Goal: Task Accomplishment & Management: Manage account settings

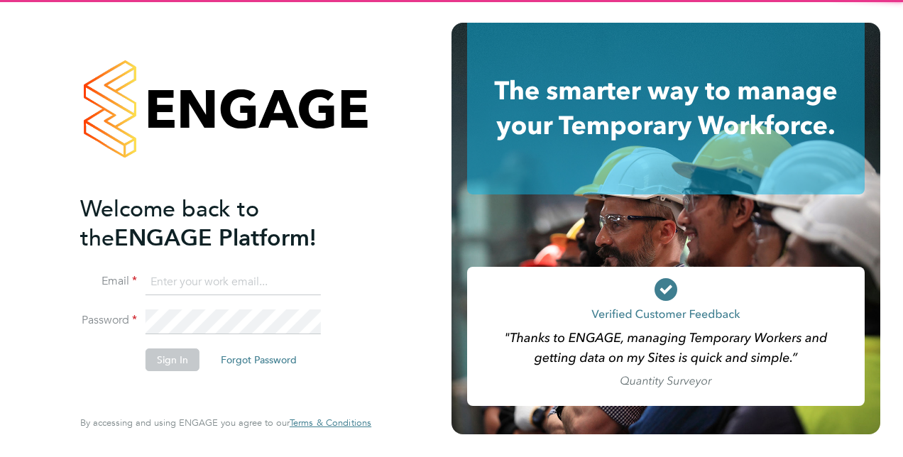
click at [269, 273] on input at bounding box center [232, 283] width 175 height 26
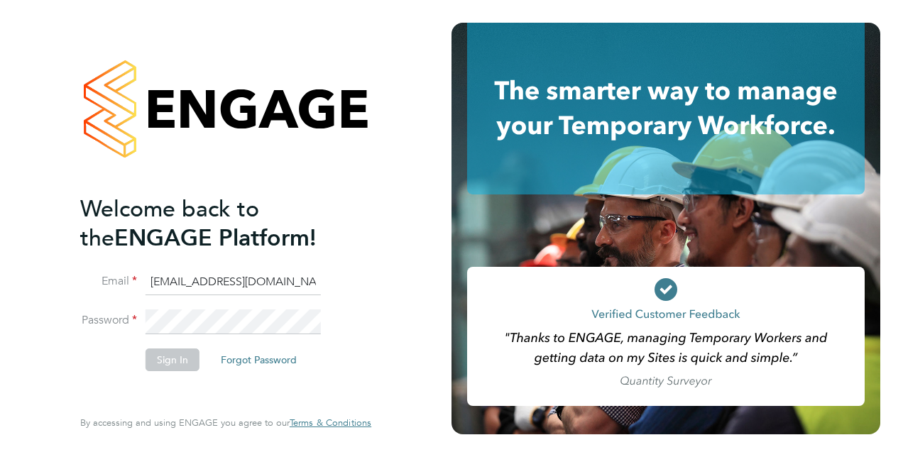
type input "nicole.nyamwiza@port.ac.uk"
drag, startPoint x: 127, startPoint y: 256, endPoint x: 32, endPoint y: 239, distance: 96.6
click at [32, 239] on div "Welcome back to the ENGAGE Platform! Email nicole.nyamwiza@port.ac.uk Password …" at bounding box center [225, 228] width 451 height 457
type input "nicolenyamwiza@gmail.com"
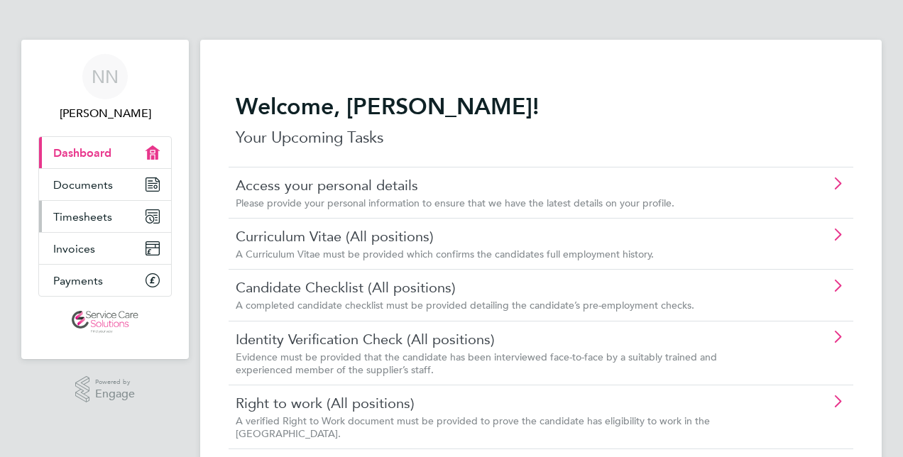
click at [114, 210] on link "Timesheets" at bounding box center [105, 216] width 132 height 31
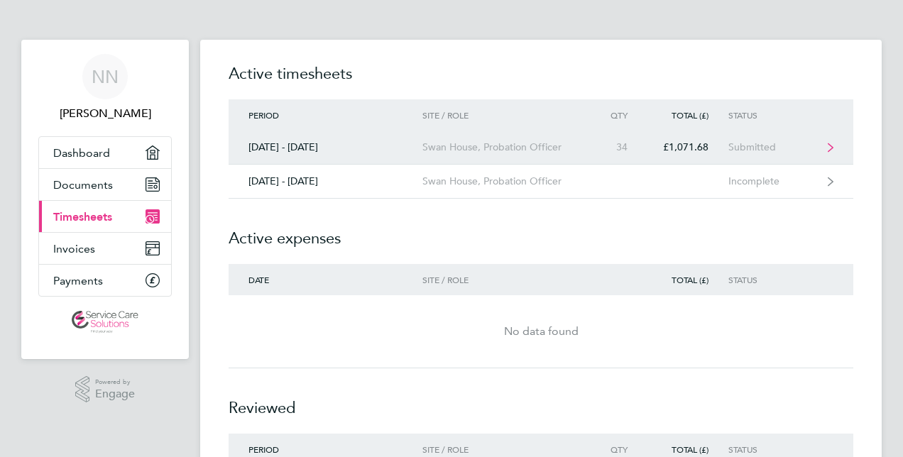
click at [591, 146] on div "34" at bounding box center [616, 147] width 62 height 12
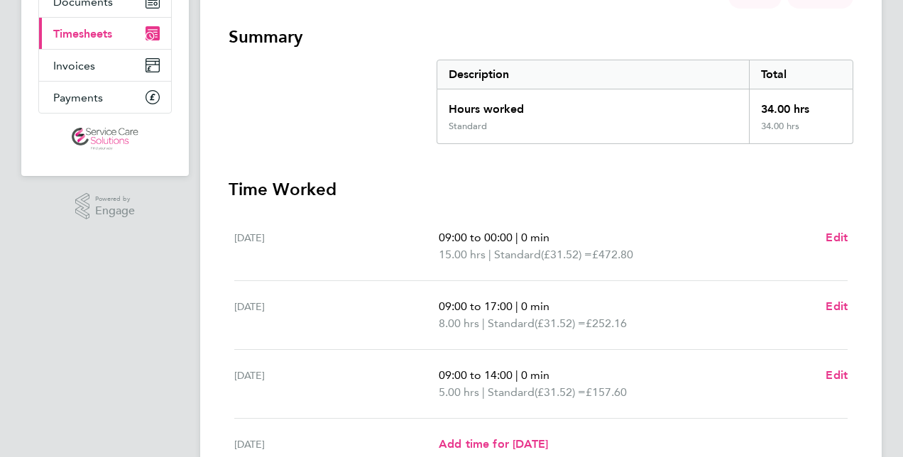
scroll to position [213, 0]
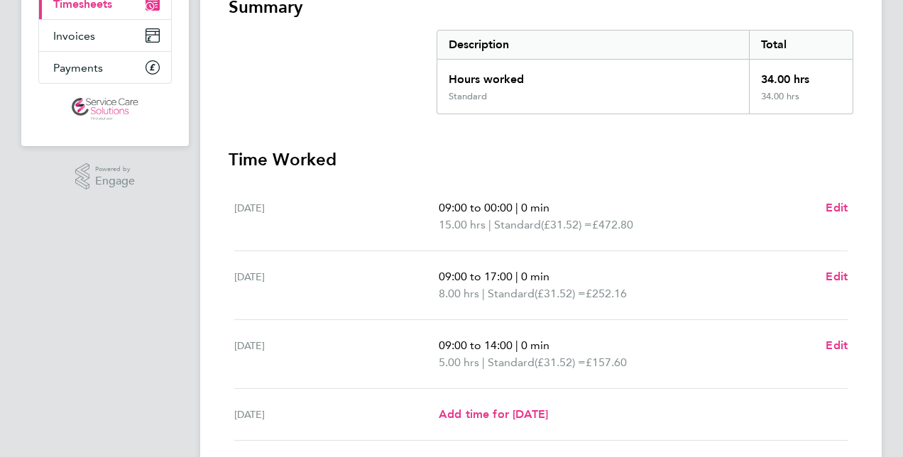
click at [389, 429] on div "[DATE] Add time for [DATE] Add time for [DATE]" at bounding box center [540, 415] width 613 height 52
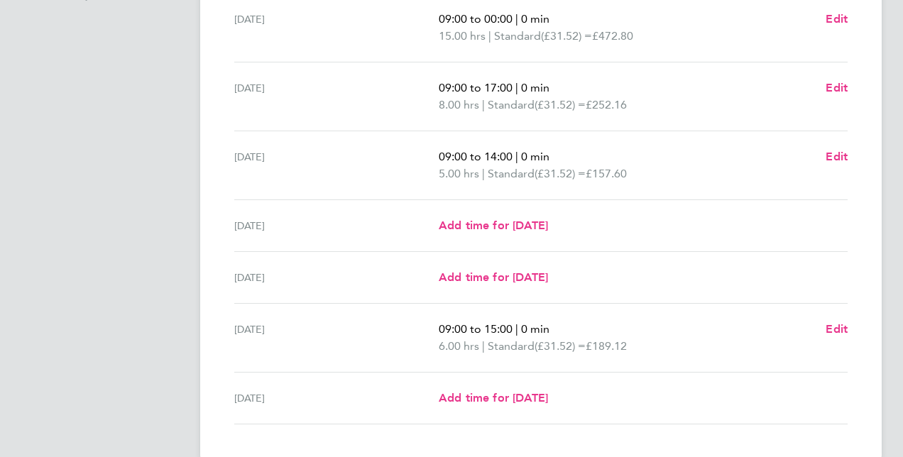
scroll to position [424, 0]
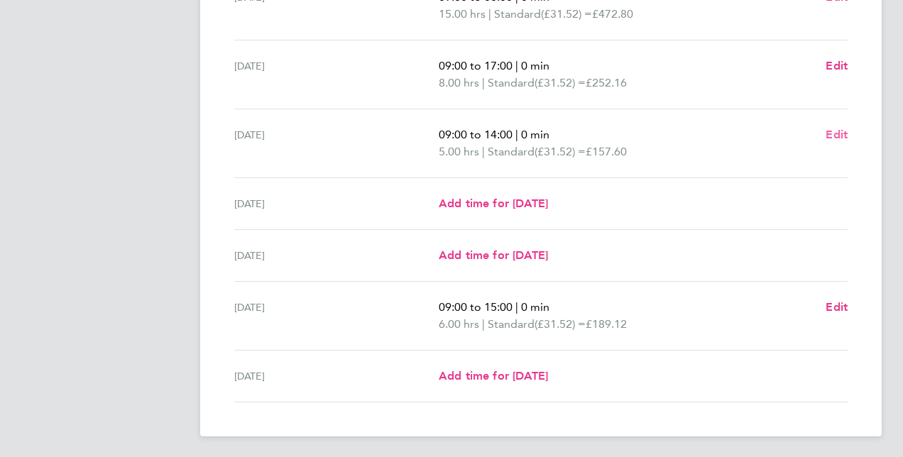
click at [840, 139] on span "Edit" at bounding box center [836, 134] width 22 height 13
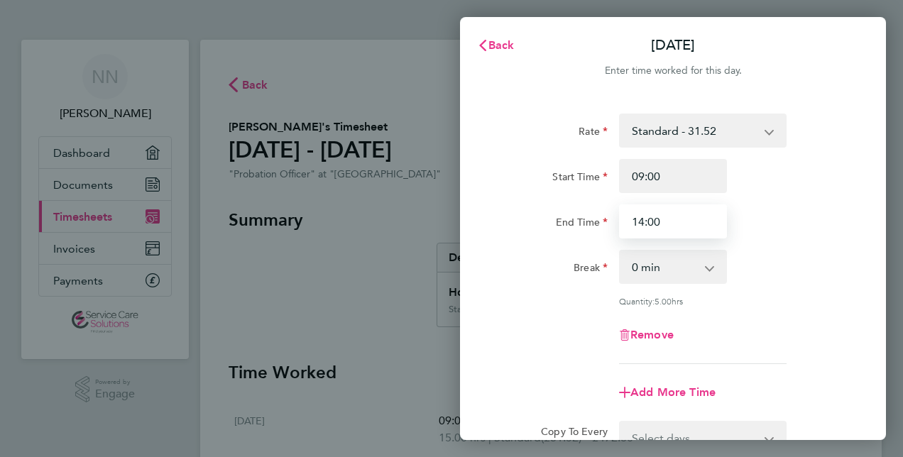
click at [644, 220] on input "14:00" at bounding box center [673, 221] width 108 height 34
type input "15:00"
click at [790, 270] on div "Break 0 min 15 min 30 min 45 min 60 min 75 min 90 min" at bounding box center [673, 267] width 358 height 34
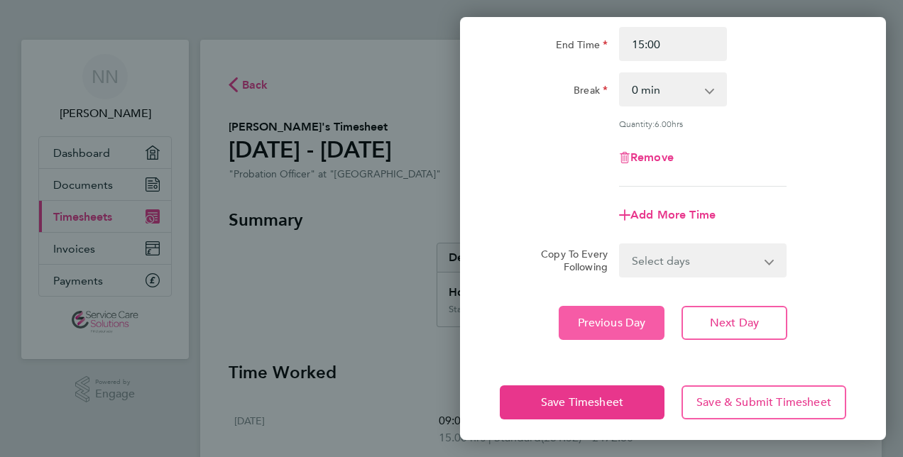
scroll to position [184, 0]
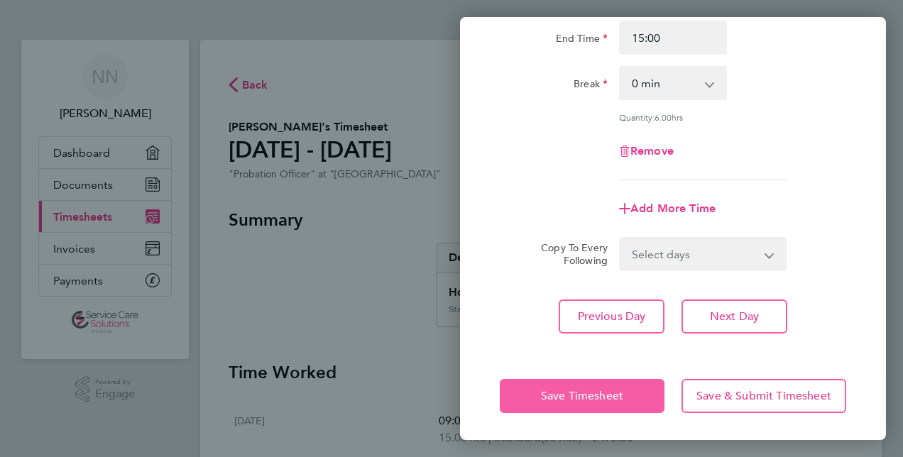
click at [542, 389] on span "Save Timesheet" at bounding box center [582, 396] width 82 height 14
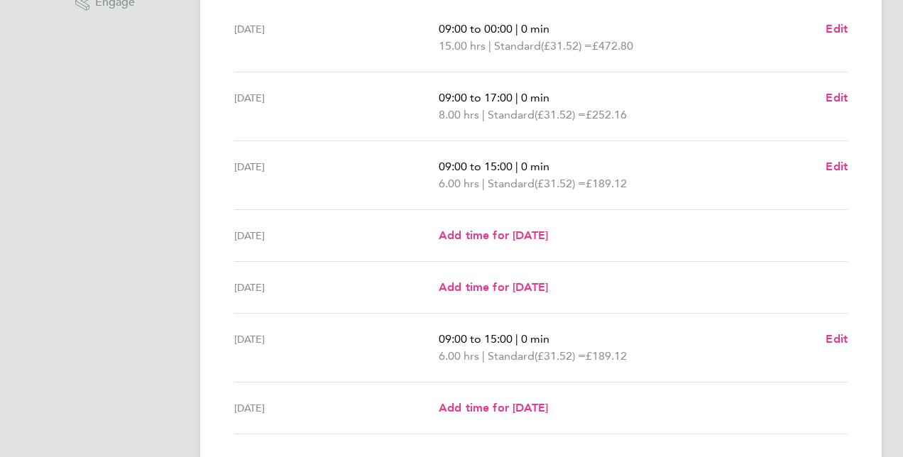
scroll to position [492, 0]
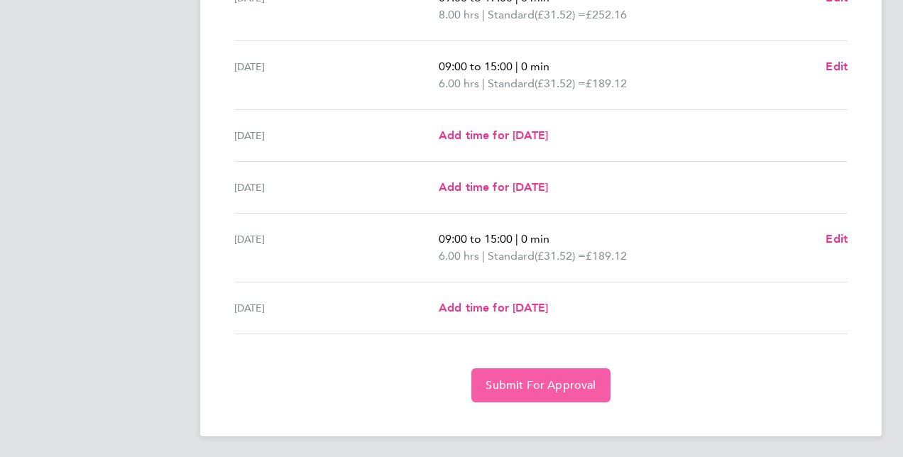
click at [576, 371] on button "Submit For Approval" at bounding box center [540, 385] width 138 height 34
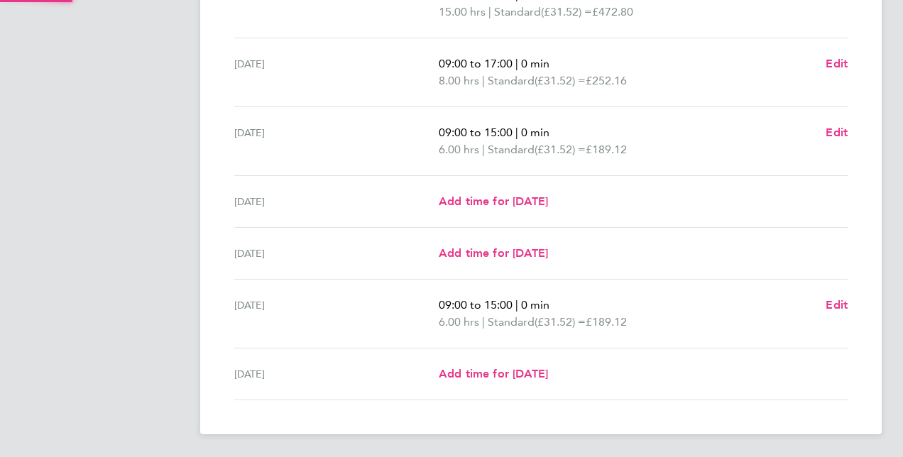
scroll to position [424, 0]
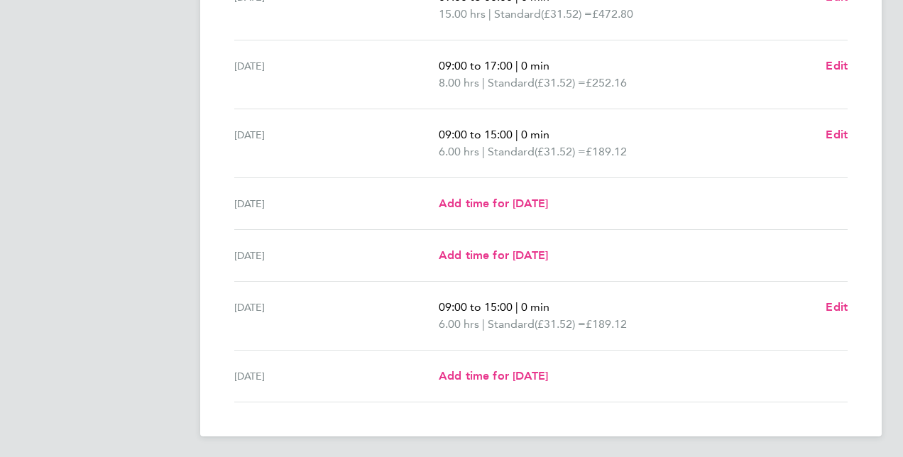
drag, startPoint x: 664, startPoint y: 158, endPoint x: 426, endPoint y: 62, distance: 257.0
click at [426, 62] on ul "[DATE] 09:00 to 00:00 | 0 min 15.00 hrs | Standard (£31.52) = £472.80 Edit [DAT…" at bounding box center [541, 187] width 625 height 431
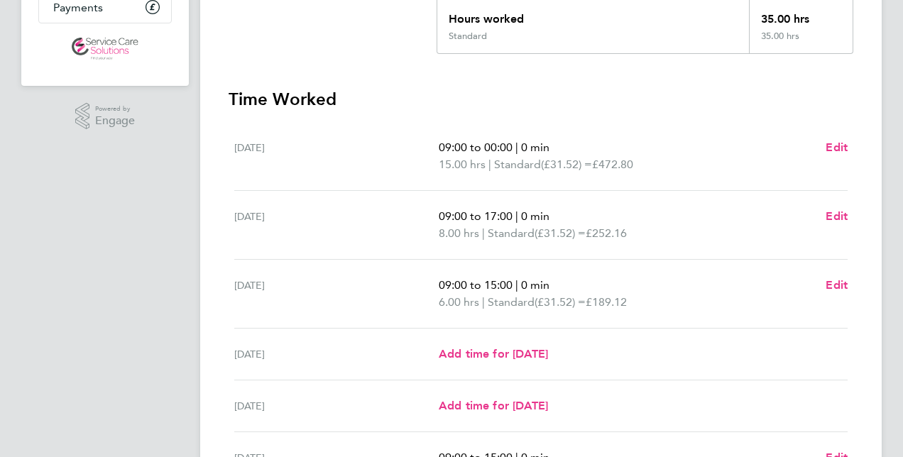
scroll to position [211, 0]
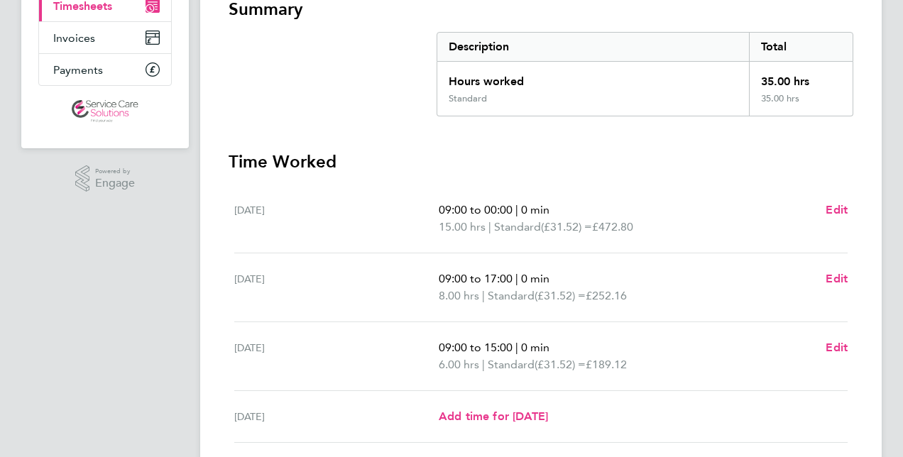
drag, startPoint x: 490, startPoint y: 70, endPoint x: 608, endPoint y: 176, distance: 158.3
click at [608, 176] on section "Summary Description Total Hours worked 35.00 hrs Standard 35.00 hrs Time Worked…" at bounding box center [541, 306] width 625 height 617
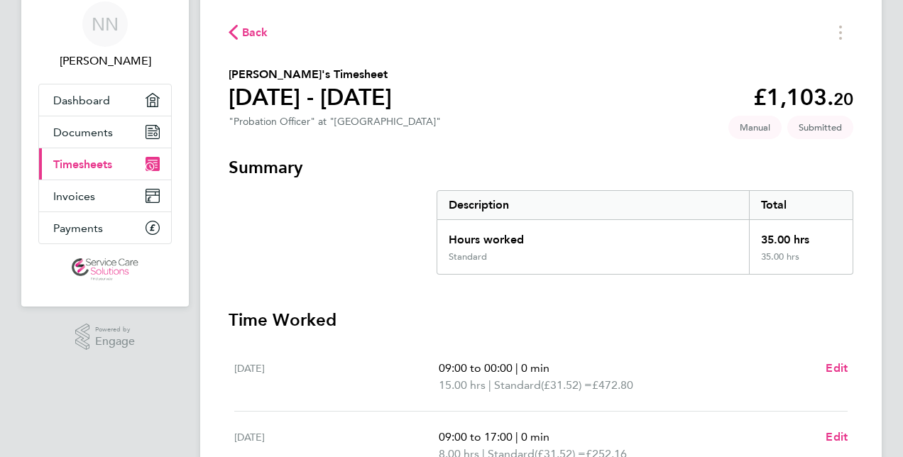
scroll to position [0, 0]
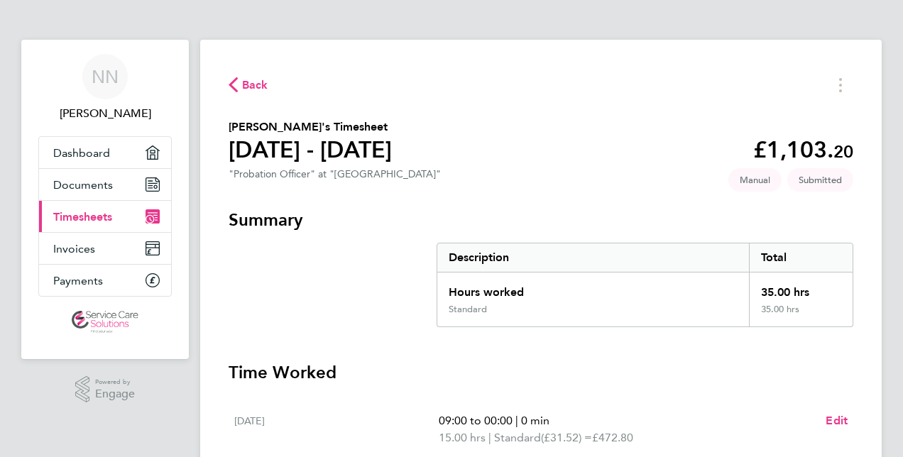
drag, startPoint x: 548, startPoint y: 163, endPoint x: 548, endPoint y: 194, distance: 31.2
click at [548, 163] on section "[PERSON_NAME]'s Timesheet [DATE] - [DATE] £1,103. 20 "Probation Officer" at "Sw…" at bounding box center [541, 152] width 625 height 67
click at [189, 420] on div "NN [PERSON_NAME] Applications: Dashboard Documents Current page: Timesheets Inv…" at bounding box center [451, 441] width 903 height 883
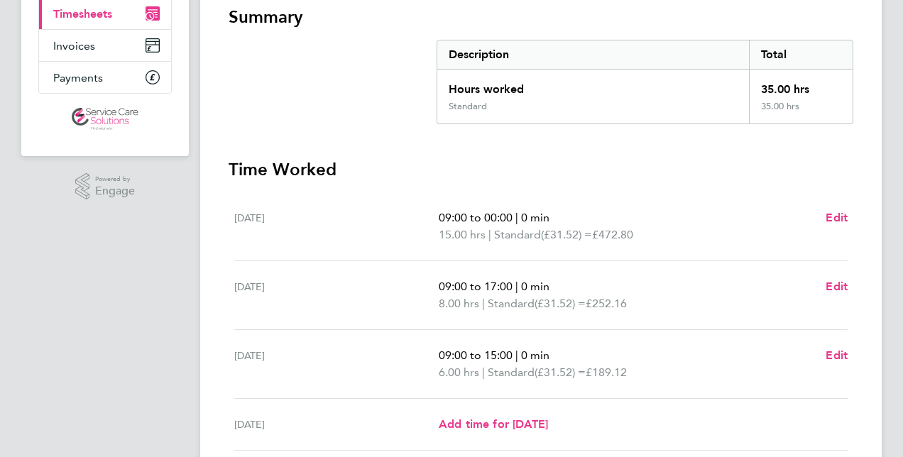
scroll to position [142, 0]
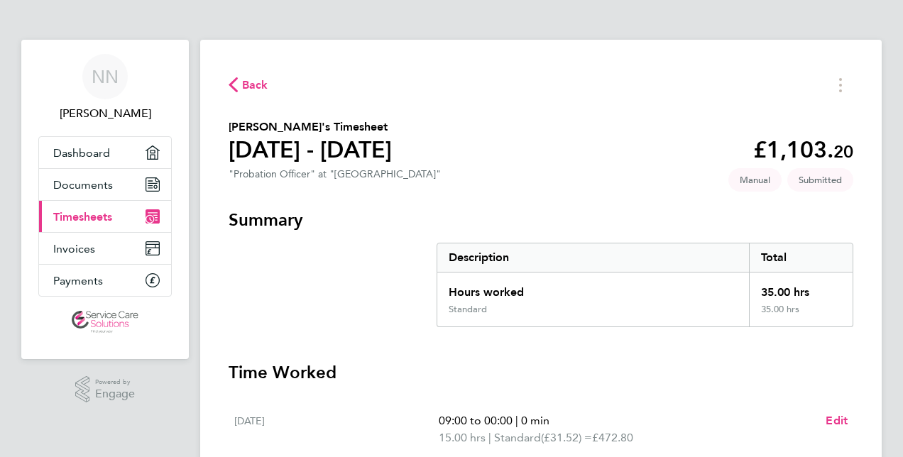
click at [113, 216] on link "Current page: Timesheets" at bounding box center [105, 216] width 132 height 31
